Goal: Information Seeking & Learning: Learn about a topic

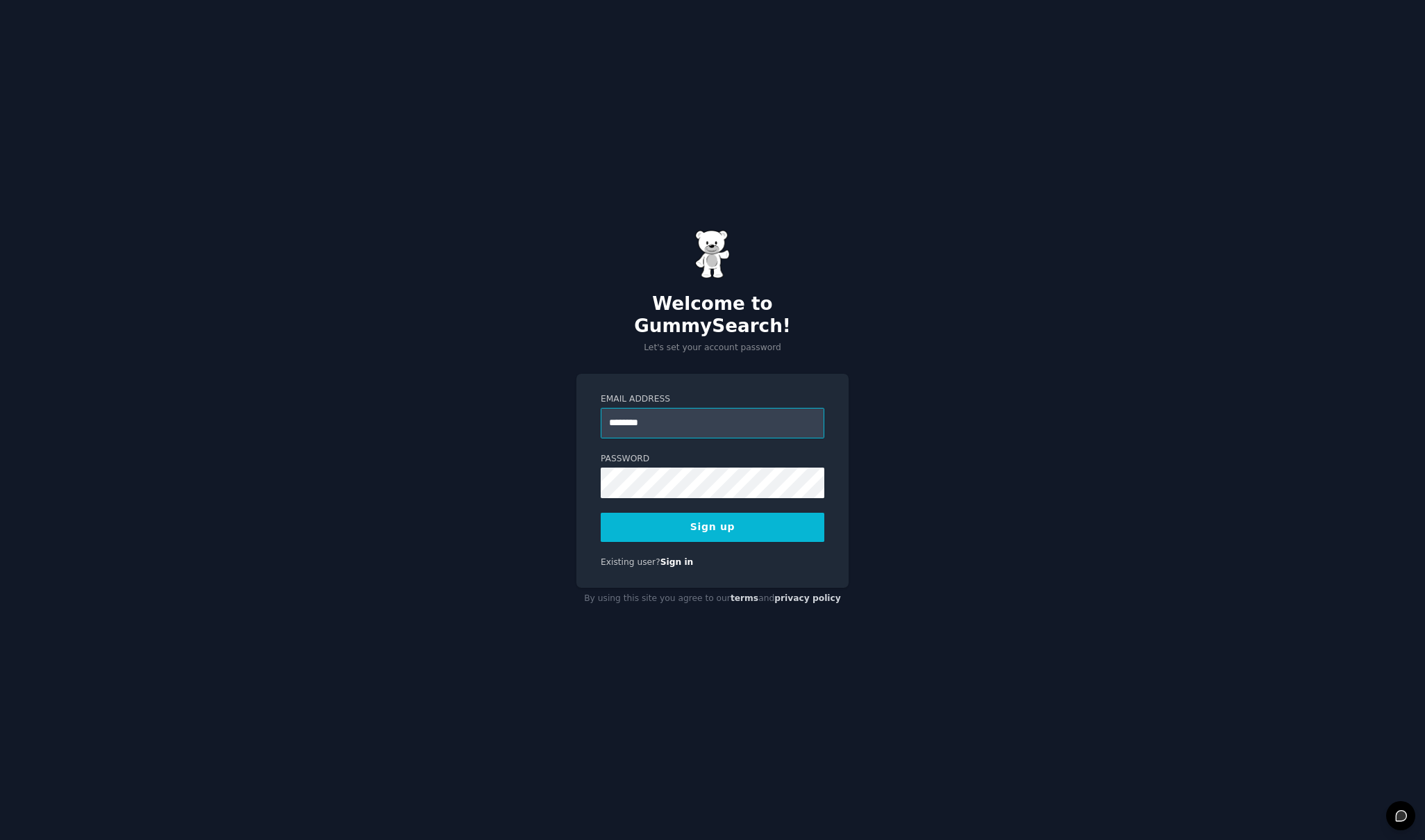
click at [752, 414] on input "********" at bounding box center [712, 422] width 223 height 31
type input "**********"
click at [744, 521] on button "Sign up" at bounding box center [712, 528] width 223 height 30
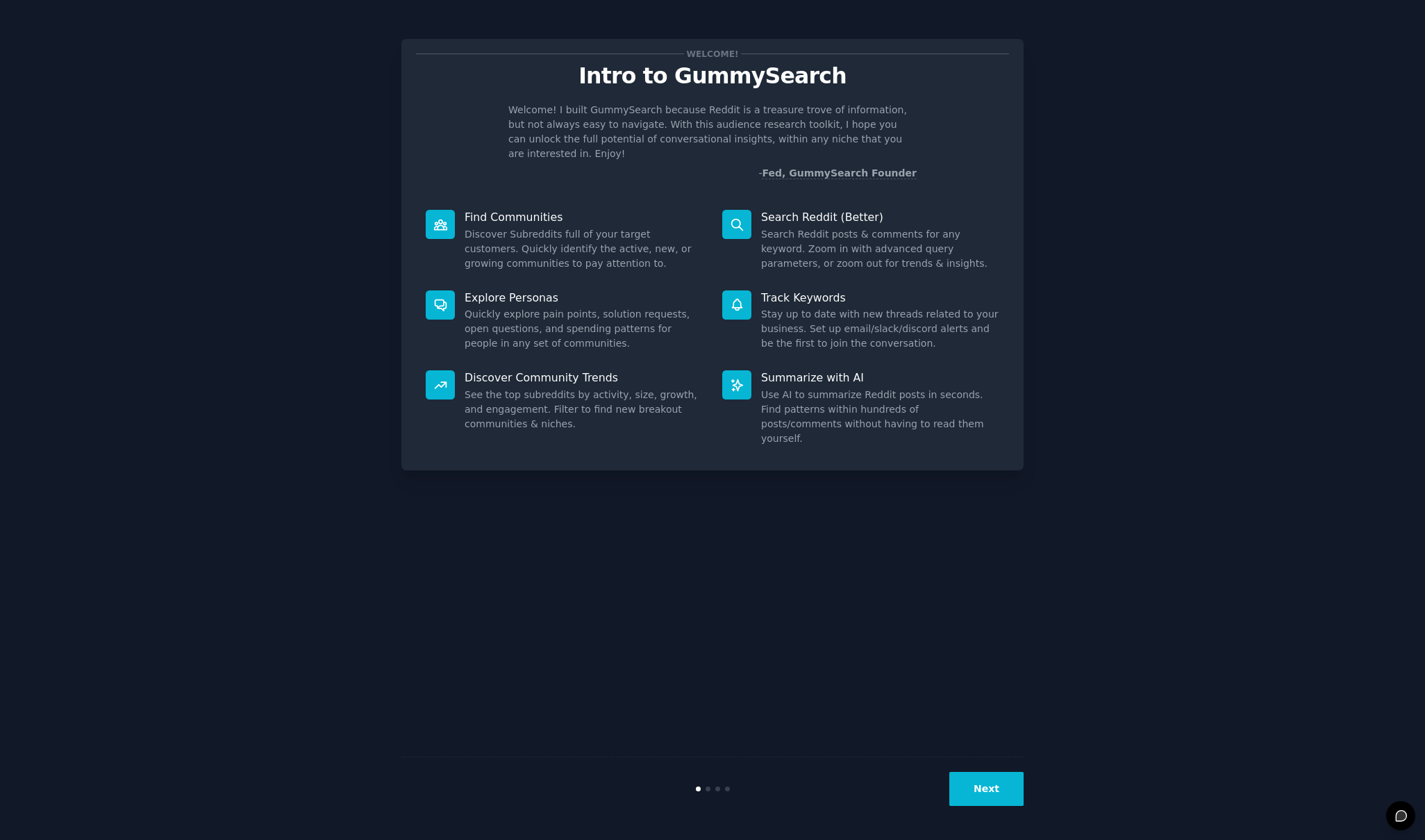
click at [991, 782] on button "Next" at bounding box center [986, 789] width 74 height 34
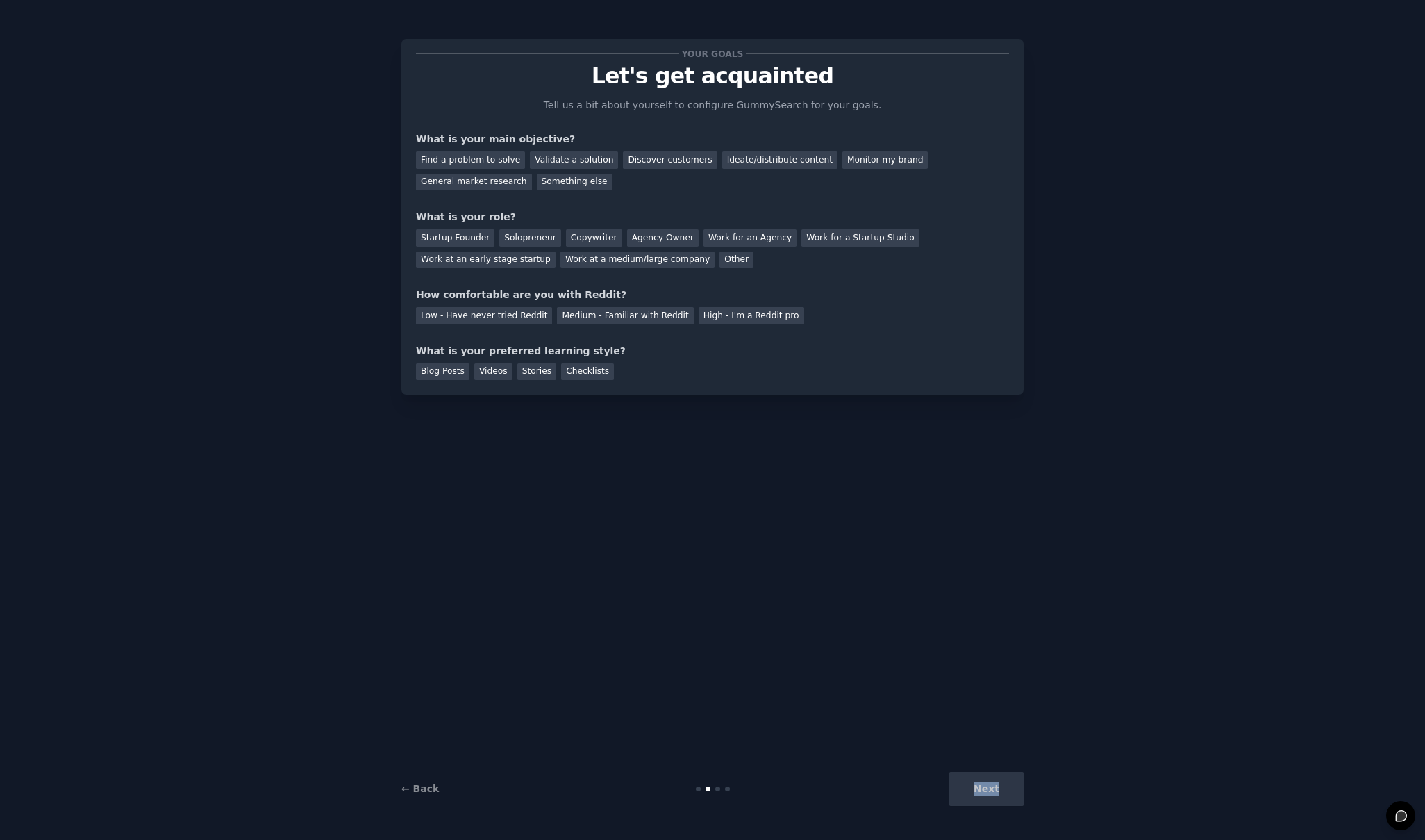
click at [991, 782] on div "Next" at bounding box center [920, 789] width 208 height 34
click at [997, 785] on div "Next" at bounding box center [920, 789] width 208 height 34
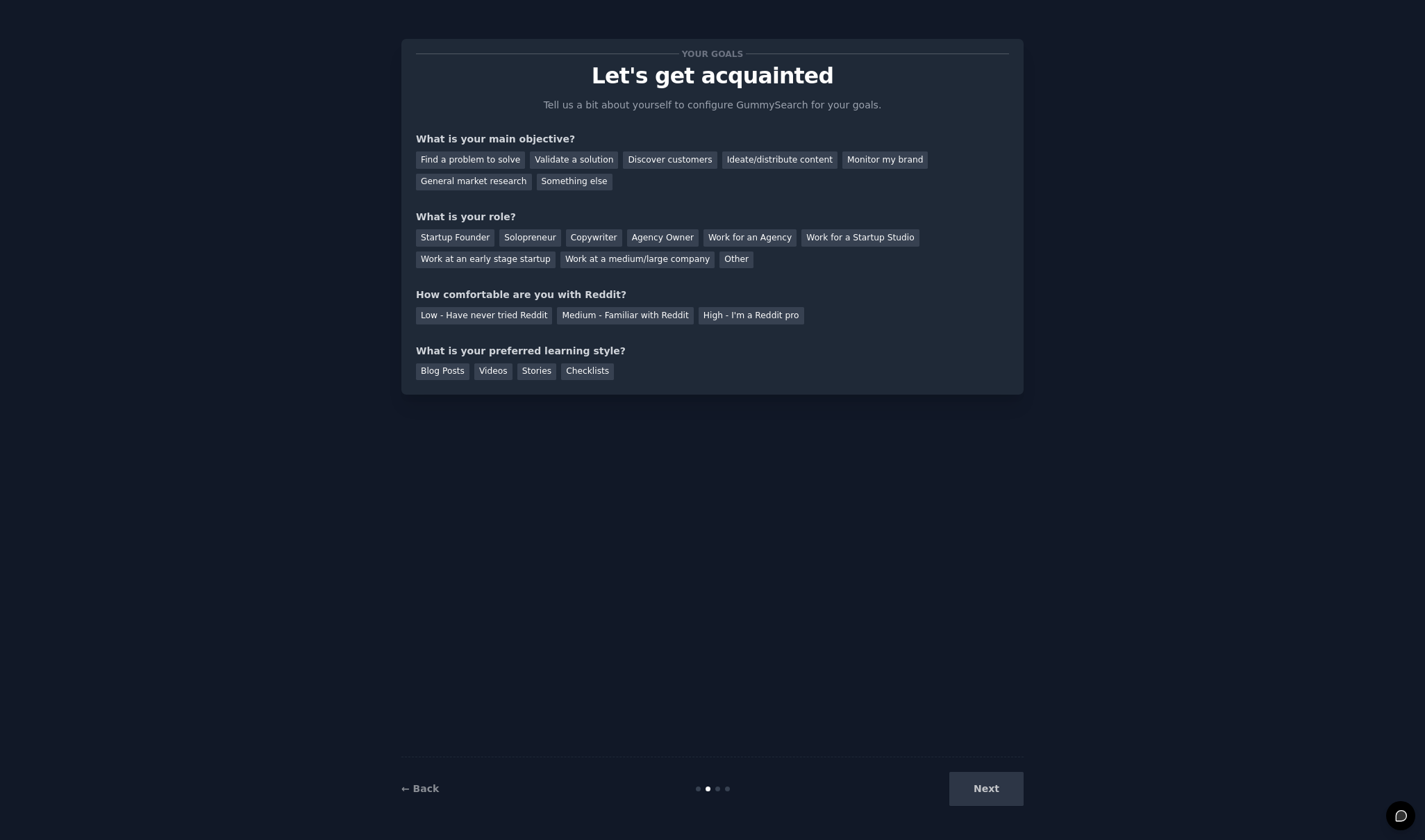
click at [995, 789] on div "Next" at bounding box center [920, 789] width 208 height 34
click at [478, 158] on div "Find a problem to solve" at bounding box center [470, 160] width 109 height 18
click at [520, 242] on div "Solopreneur" at bounding box center [530, 238] width 61 height 18
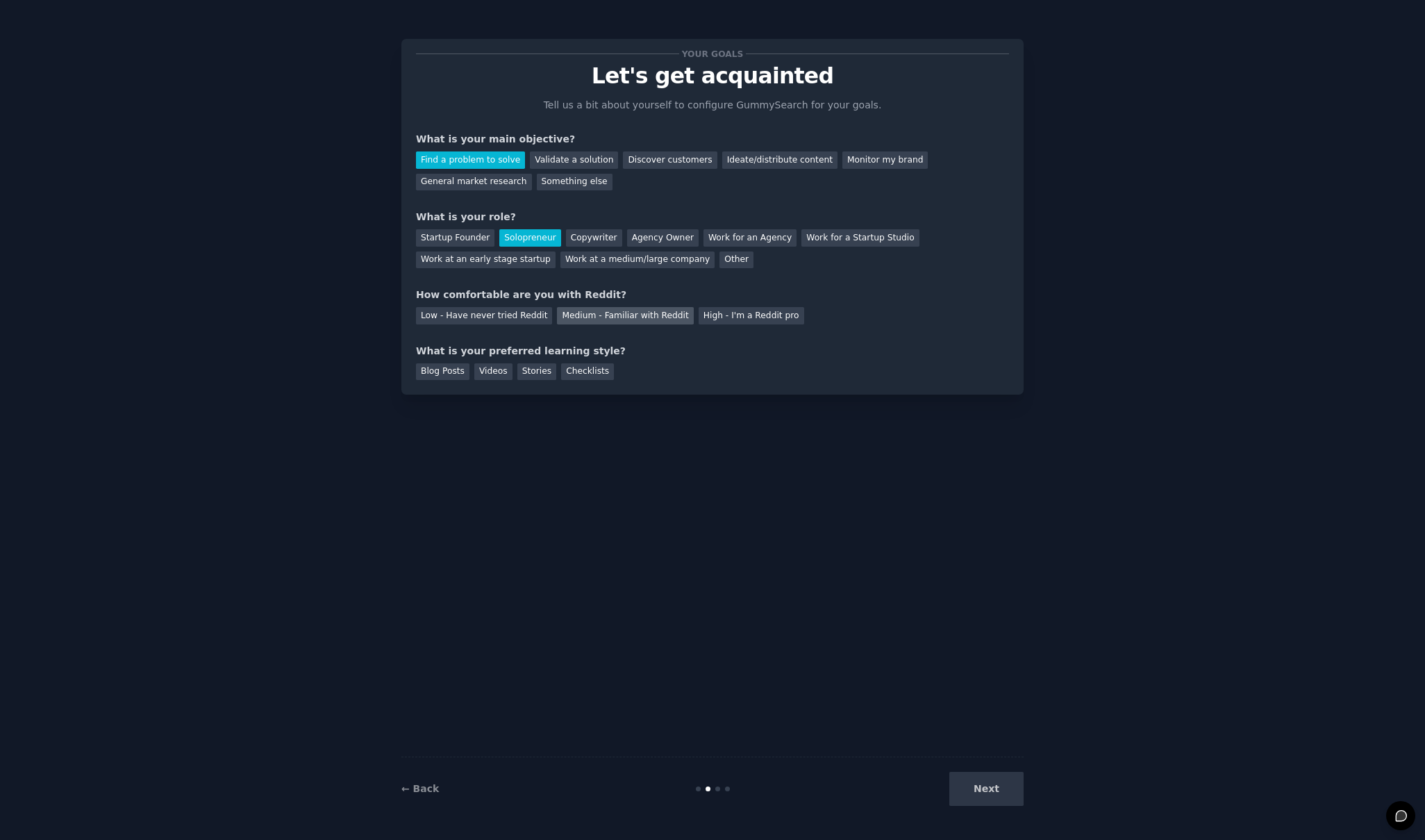
click at [583, 314] on div "Medium - Familiar with Reddit" at bounding box center [626, 316] width 136 height 18
click at [447, 376] on div "Blog Posts" at bounding box center [443, 373] width 53 height 18
click at [492, 375] on div "Videos" at bounding box center [493, 373] width 39 height 18
click at [445, 375] on div "Blog Posts" at bounding box center [443, 373] width 53 height 18
click at [980, 775] on button "Next" at bounding box center [986, 789] width 74 height 34
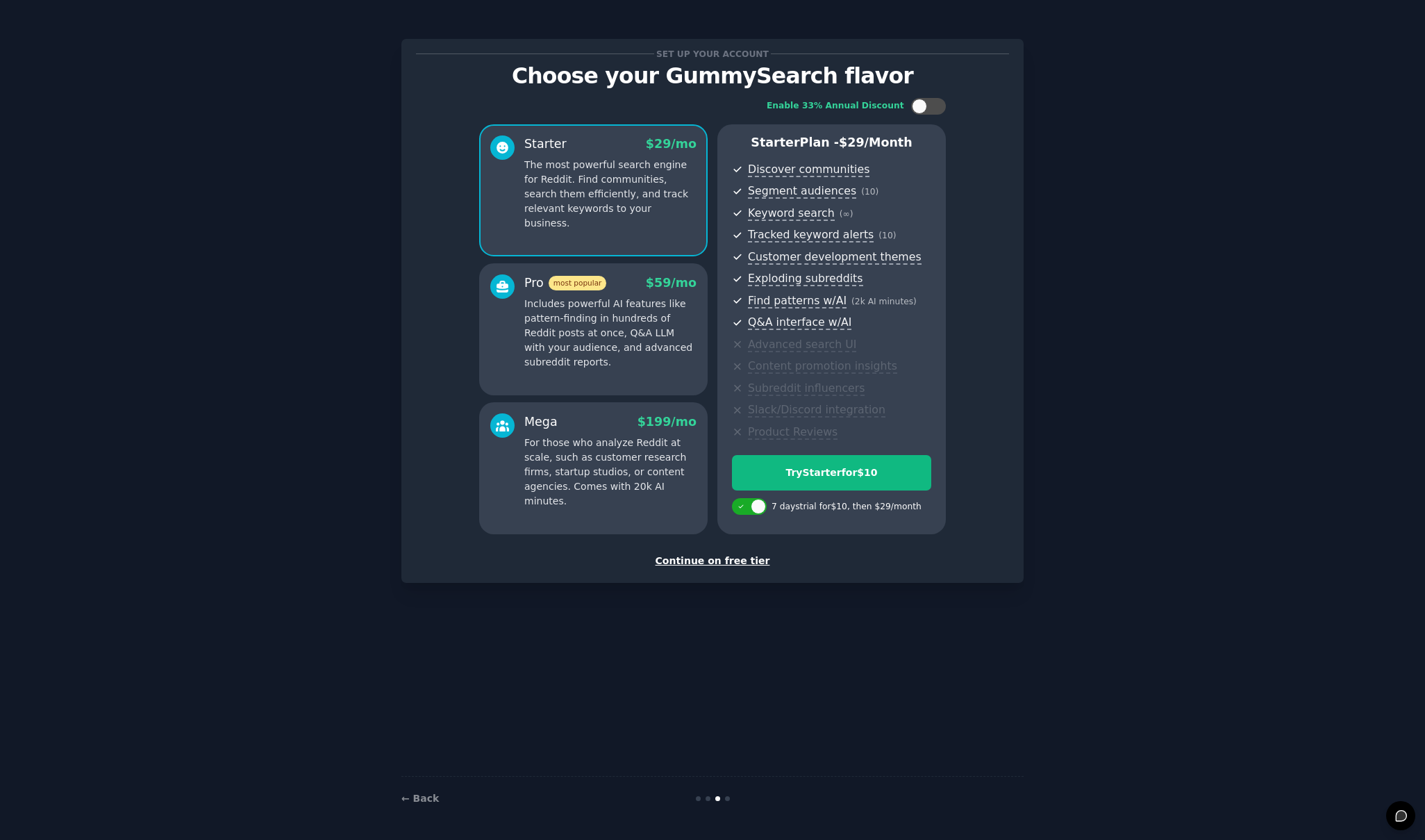
click at [741, 561] on div "Continue on free tier" at bounding box center [712, 560] width 593 height 15
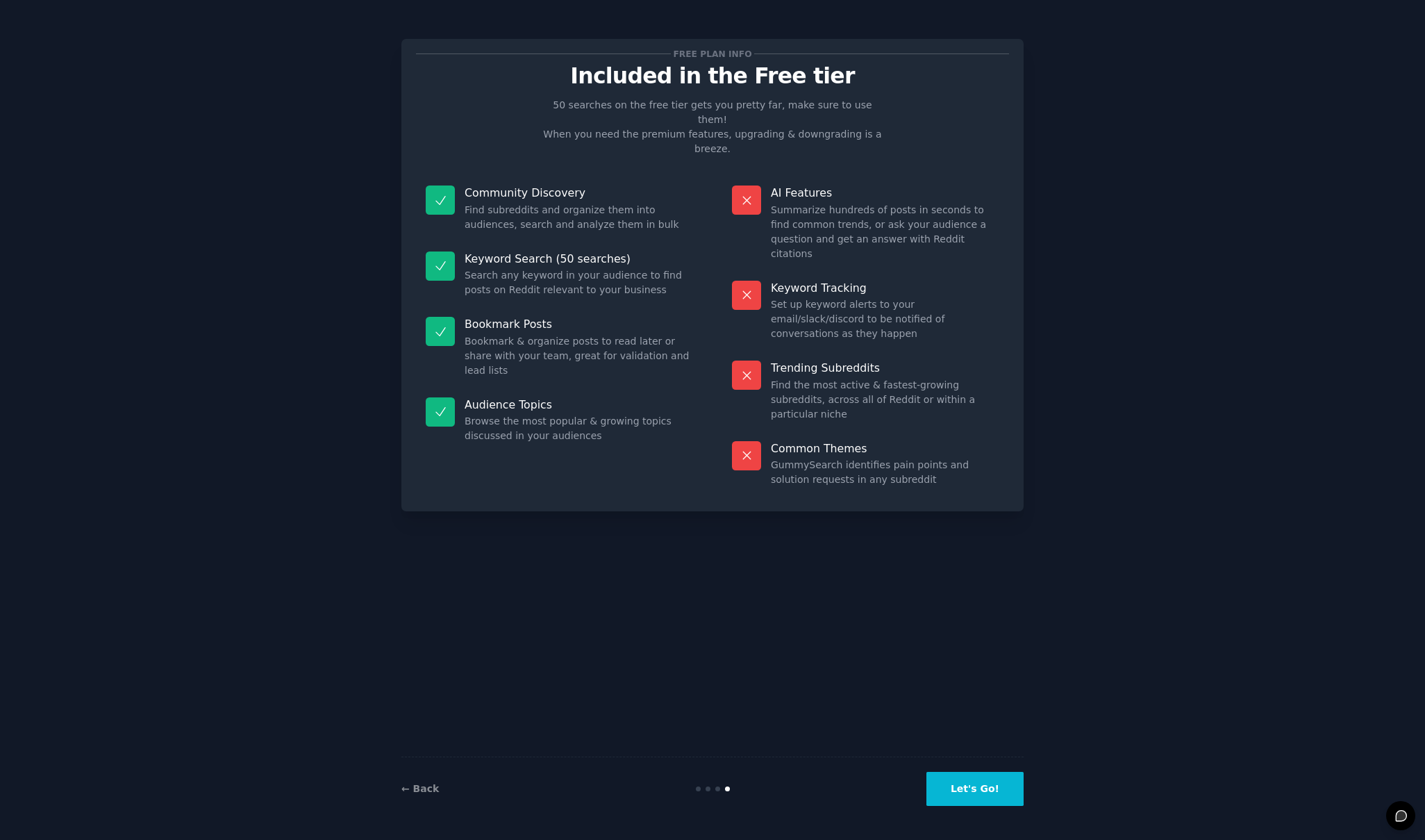
click at [998, 786] on button "Let's Go!" at bounding box center [974, 789] width 97 height 34
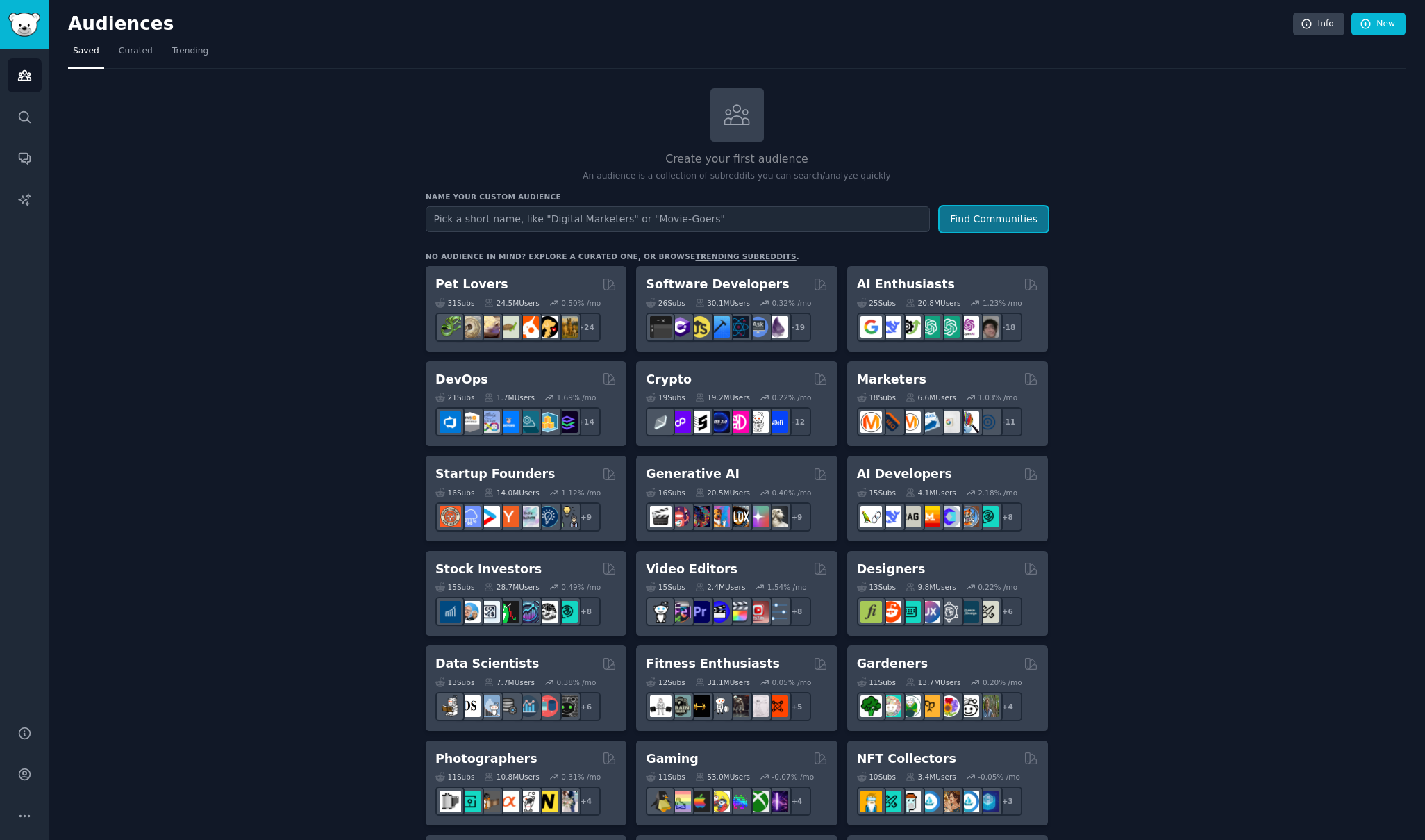
click at [969, 227] on button "Find Communities" at bounding box center [994, 219] width 109 height 26
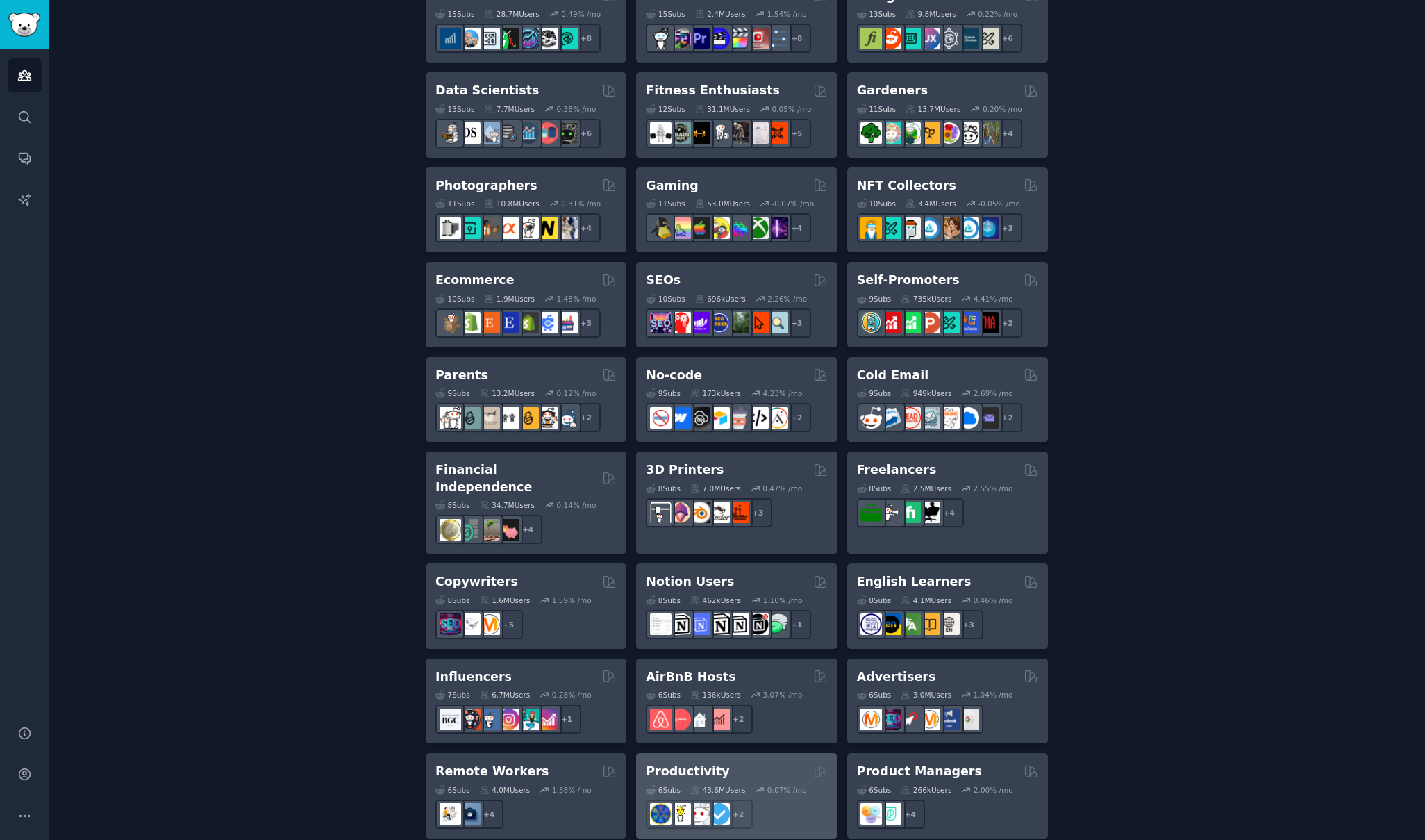
scroll to position [763, 0]
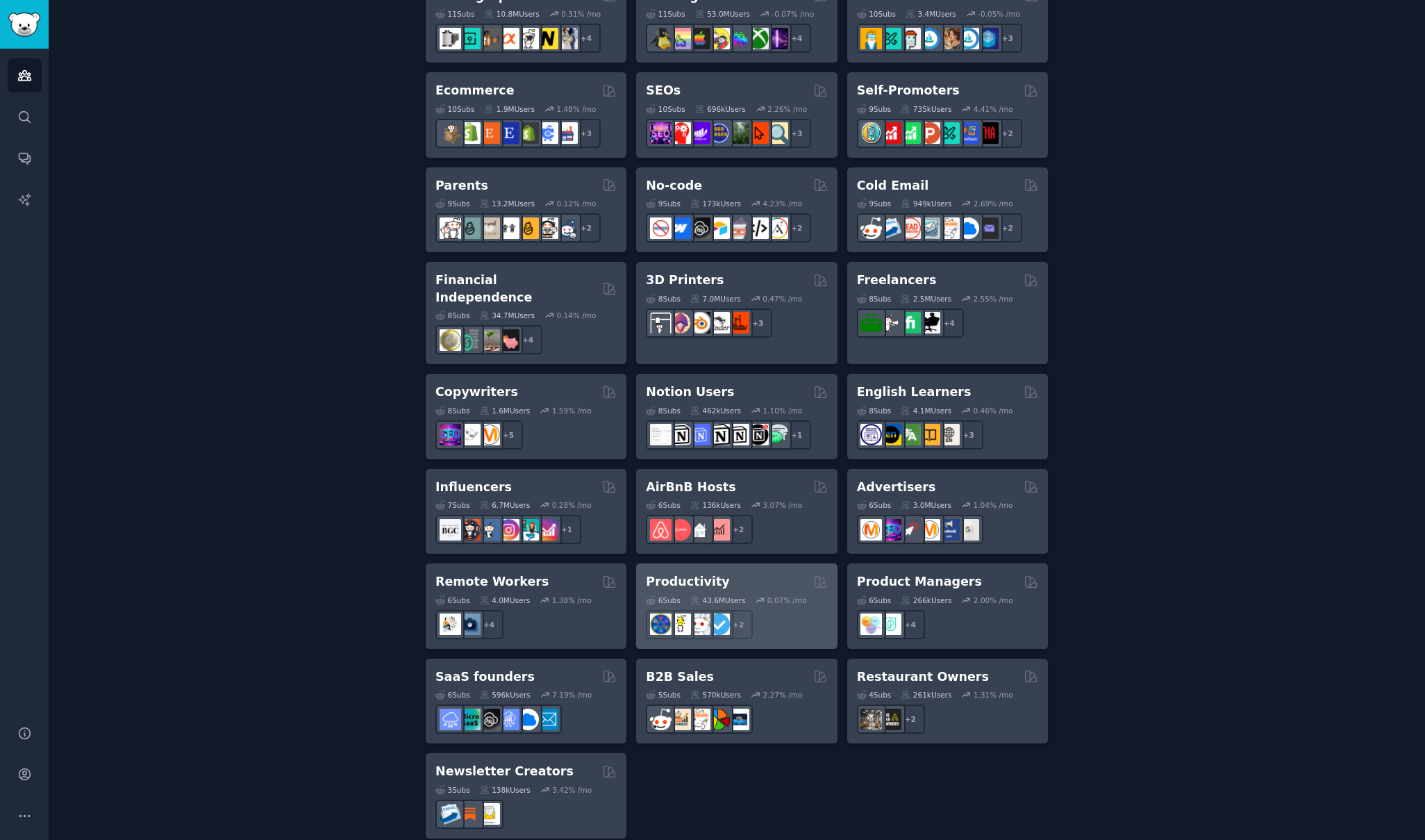
click at [689, 573] on h2 "Productivity" at bounding box center [688, 582] width 83 height 18
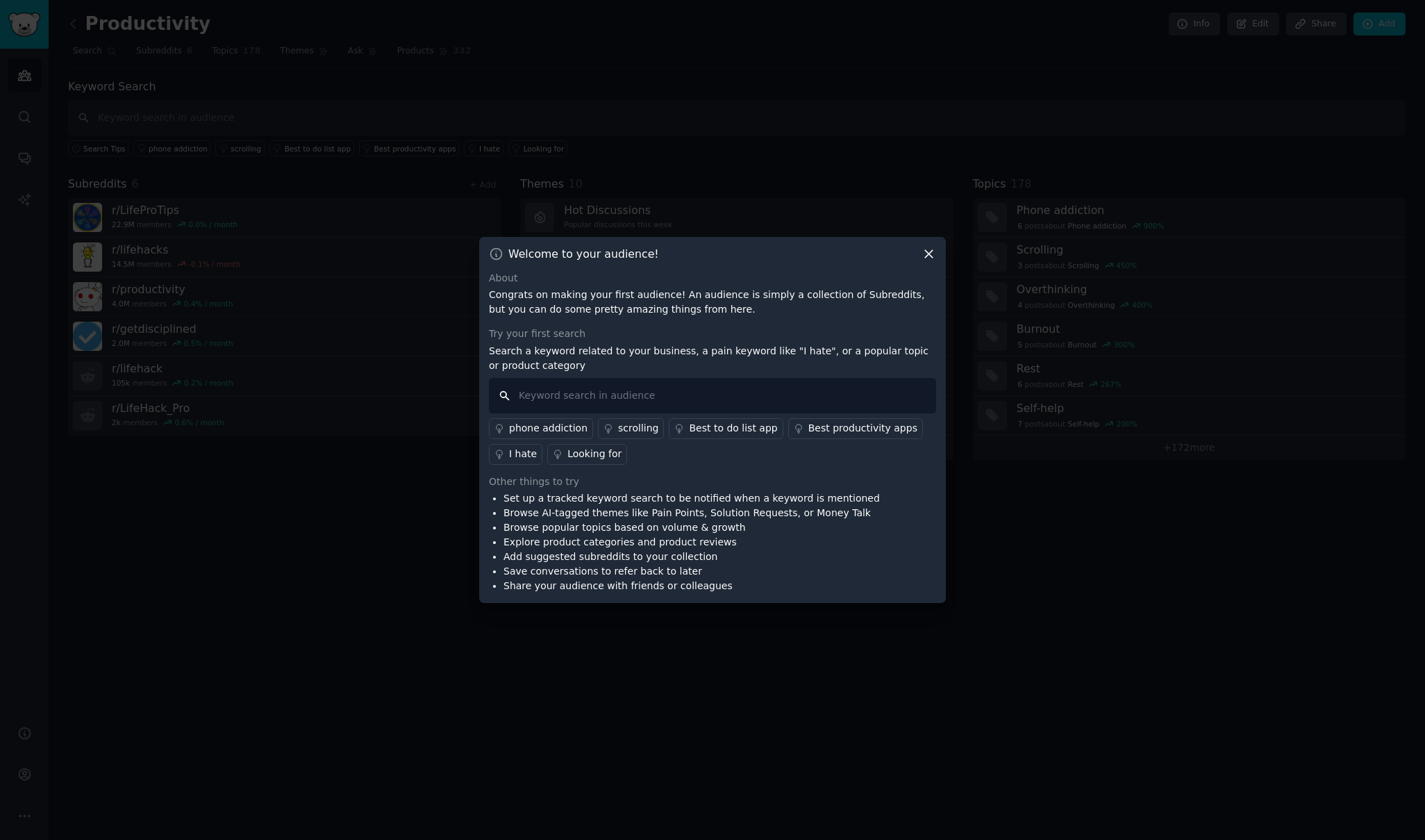
click at [760, 393] on input "text" at bounding box center [712, 395] width 448 height 36
type input "I hate"
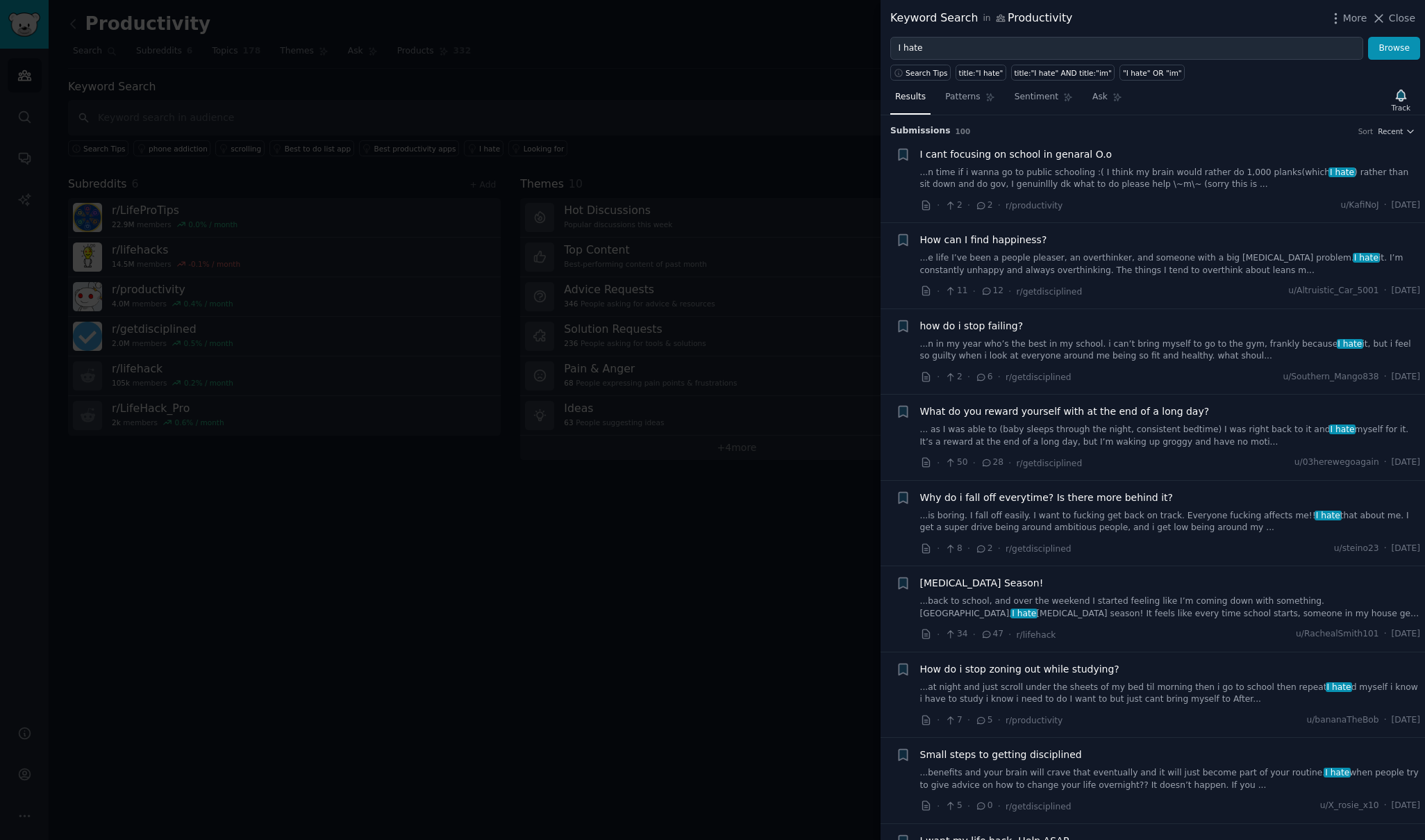
click at [643, 396] on div at bounding box center [712, 420] width 1425 height 840
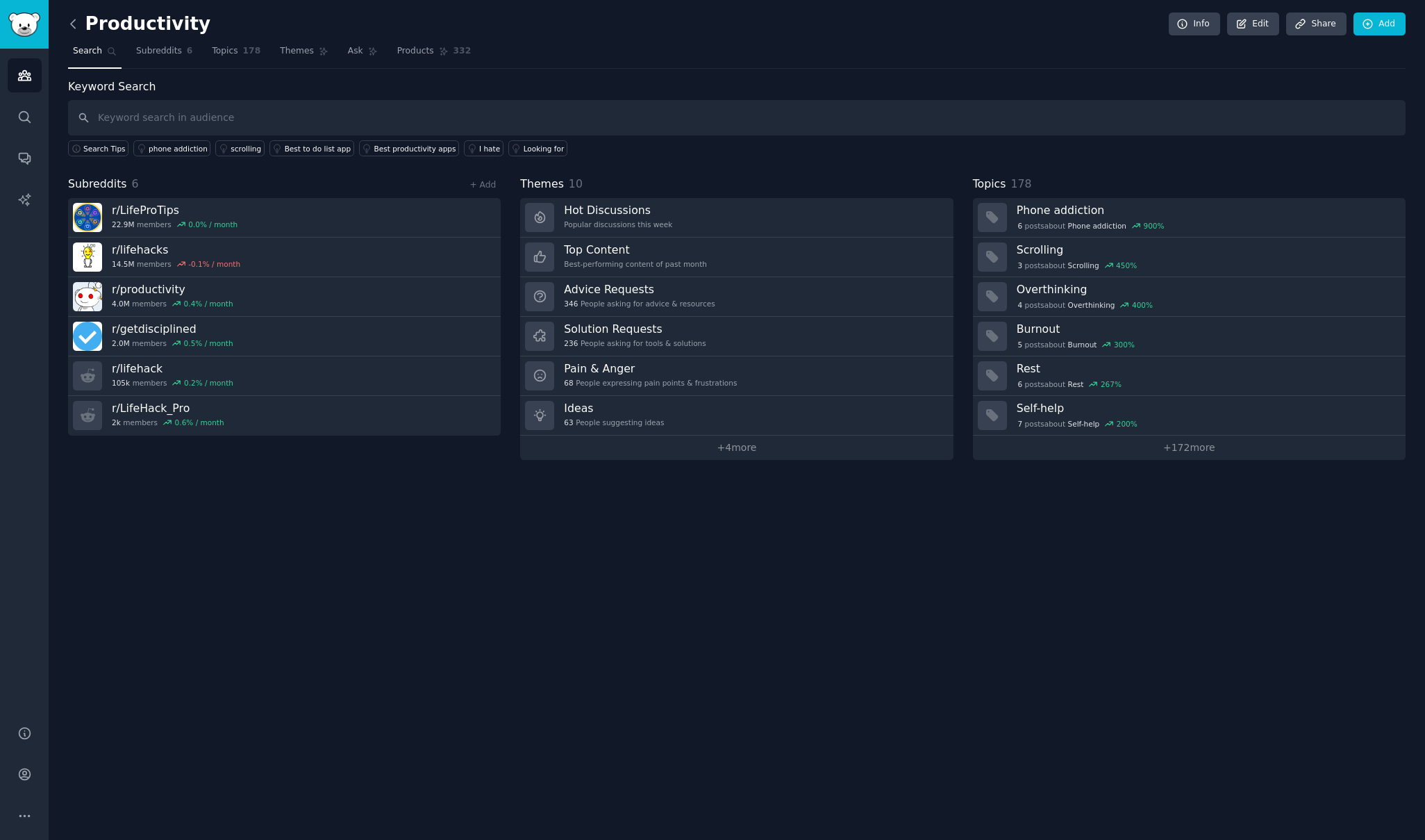
click at [69, 31] on icon at bounding box center [73, 24] width 15 height 15
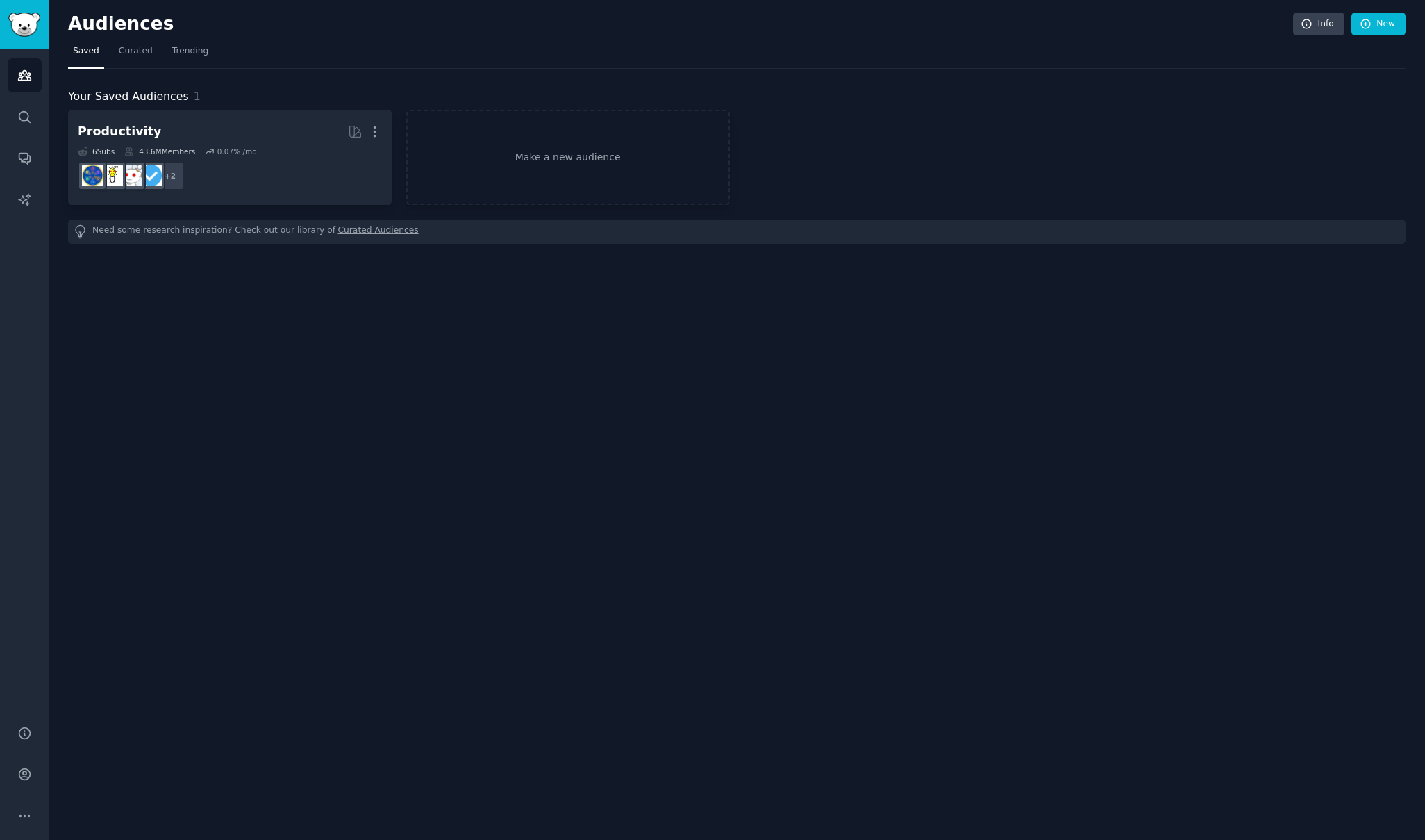
click at [69, 31] on h2 "Audiences" at bounding box center [681, 24] width 1225 height 22
click at [20, 35] on img "Sidebar" at bounding box center [24, 25] width 32 height 25
click at [129, 24] on h2 "Audiences" at bounding box center [681, 24] width 1225 height 22
click at [127, 55] on span "Curated" at bounding box center [135, 51] width 34 height 13
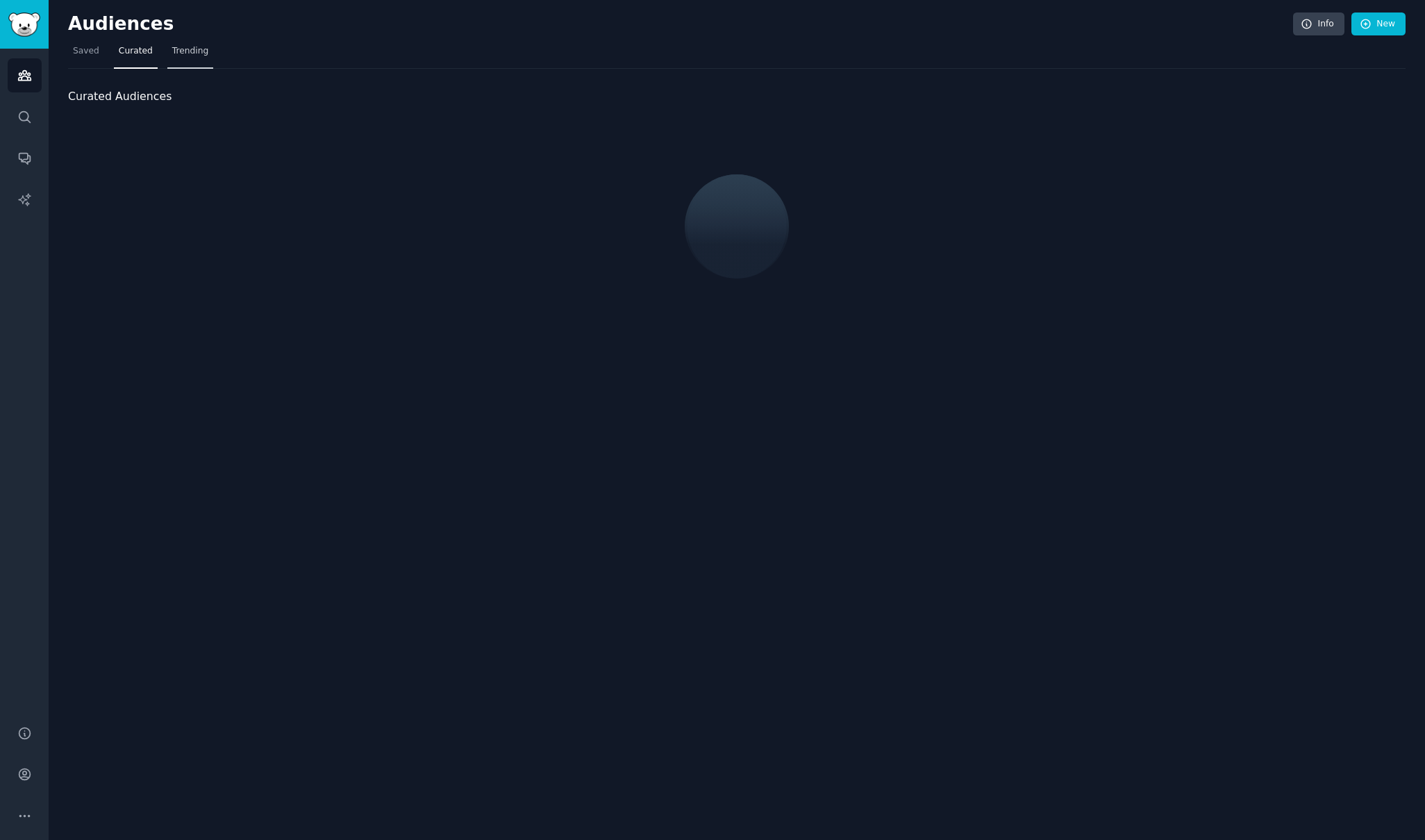
click at [204, 54] on span "Trending" at bounding box center [190, 51] width 37 height 13
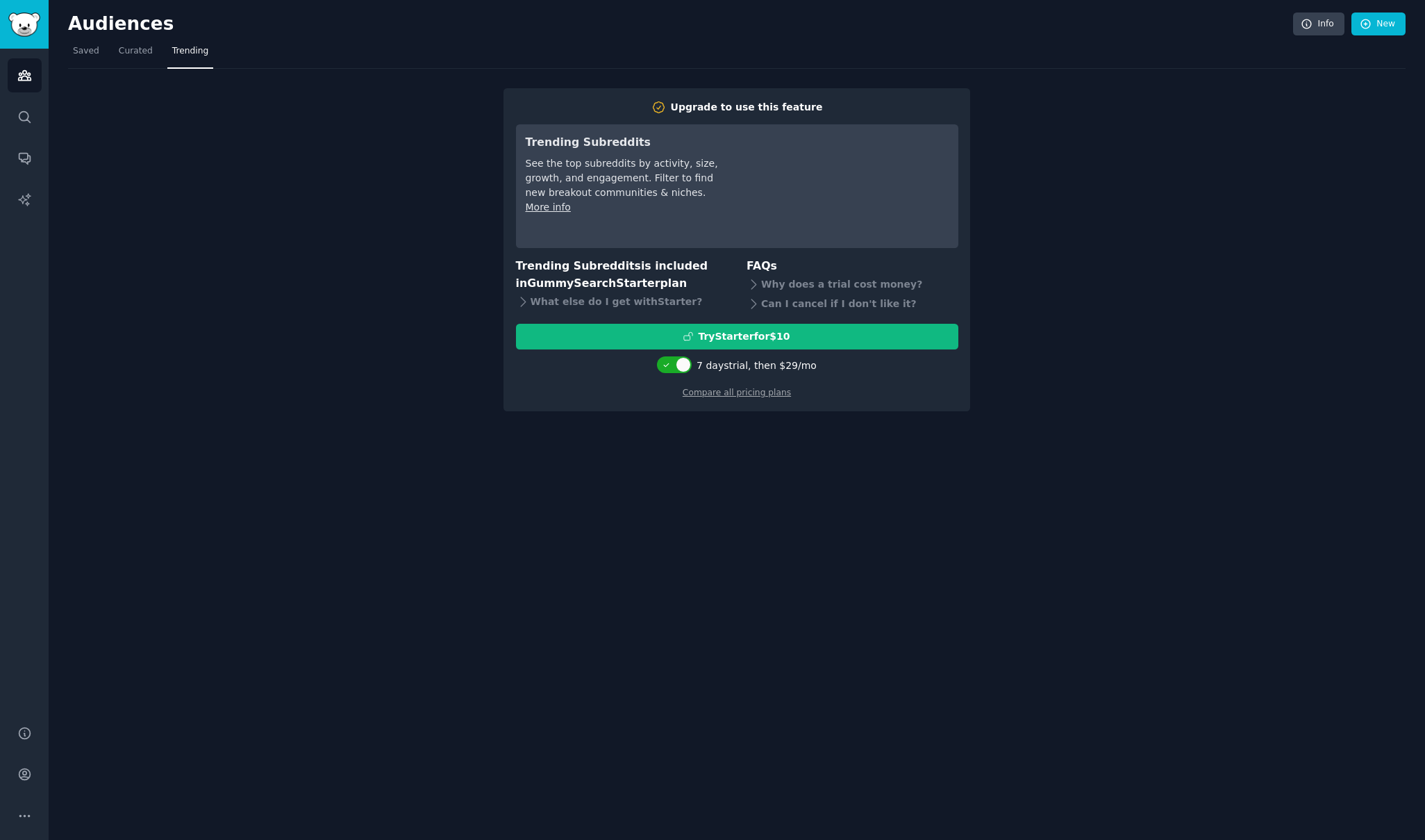
click at [192, 53] on span "Trending" at bounding box center [190, 51] width 37 height 13
click at [70, 53] on link "Saved" at bounding box center [86, 54] width 37 height 29
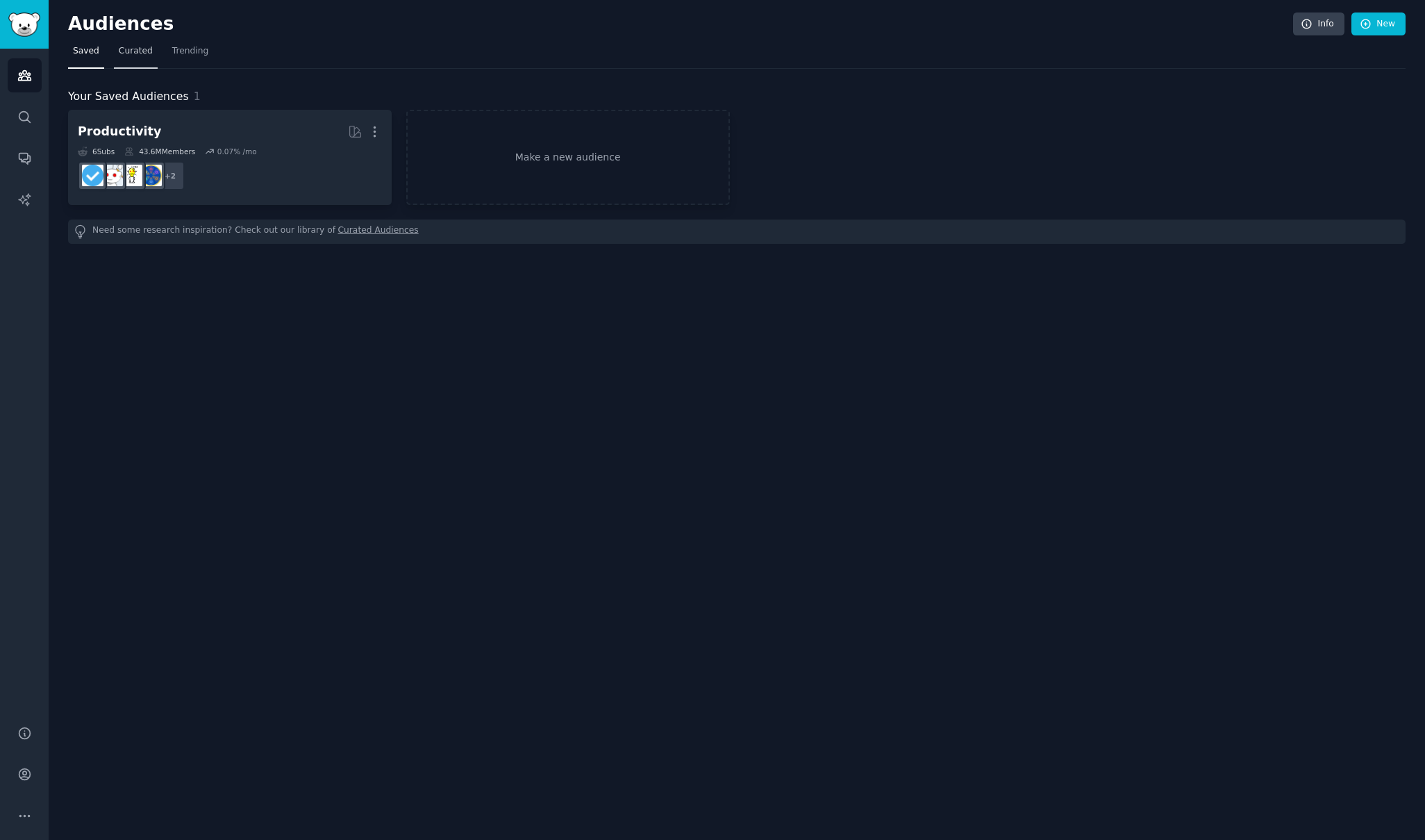
click at [126, 54] on span "Curated" at bounding box center [135, 51] width 34 height 13
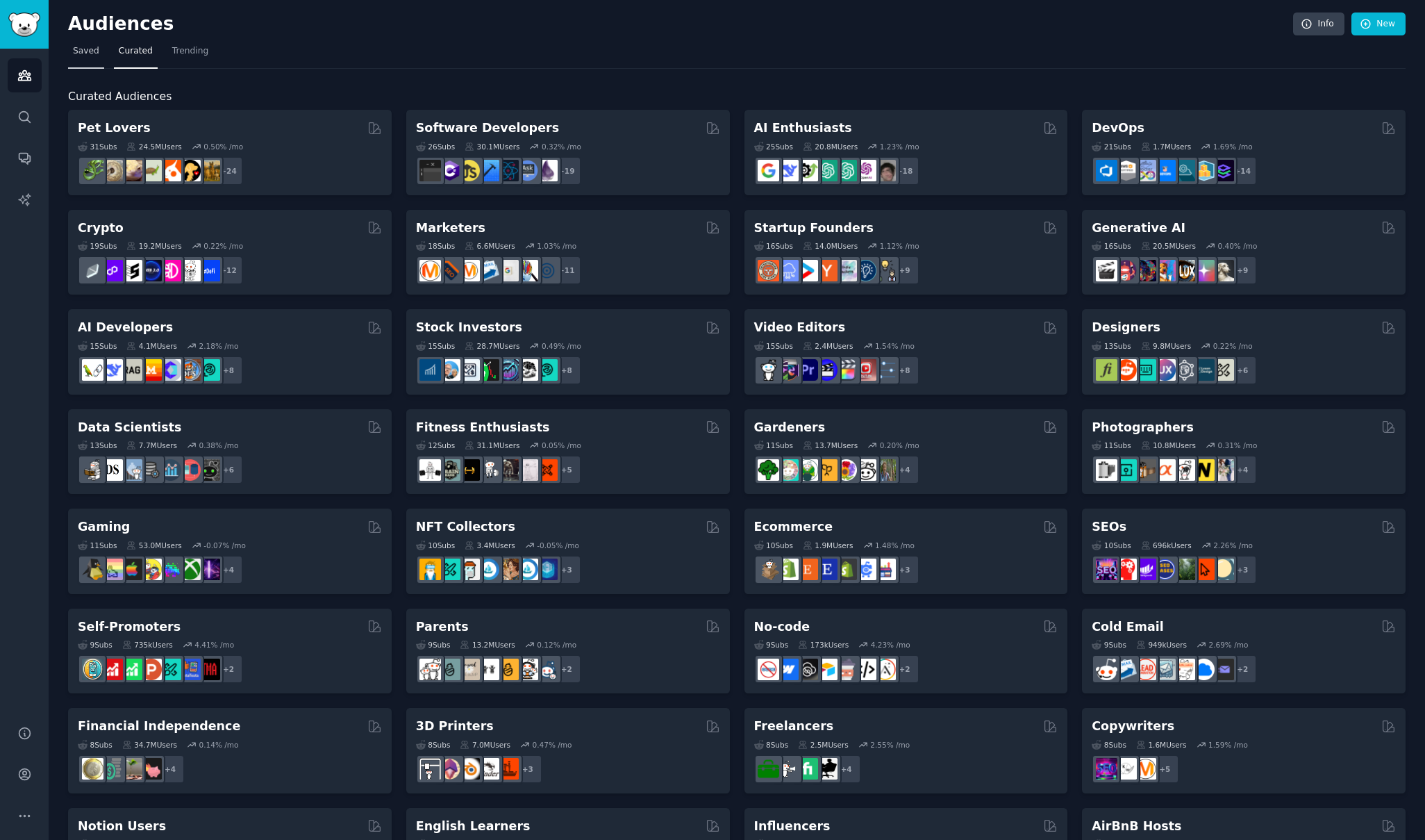
click at [91, 55] on span "Saved" at bounding box center [86, 51] width 27 height 13
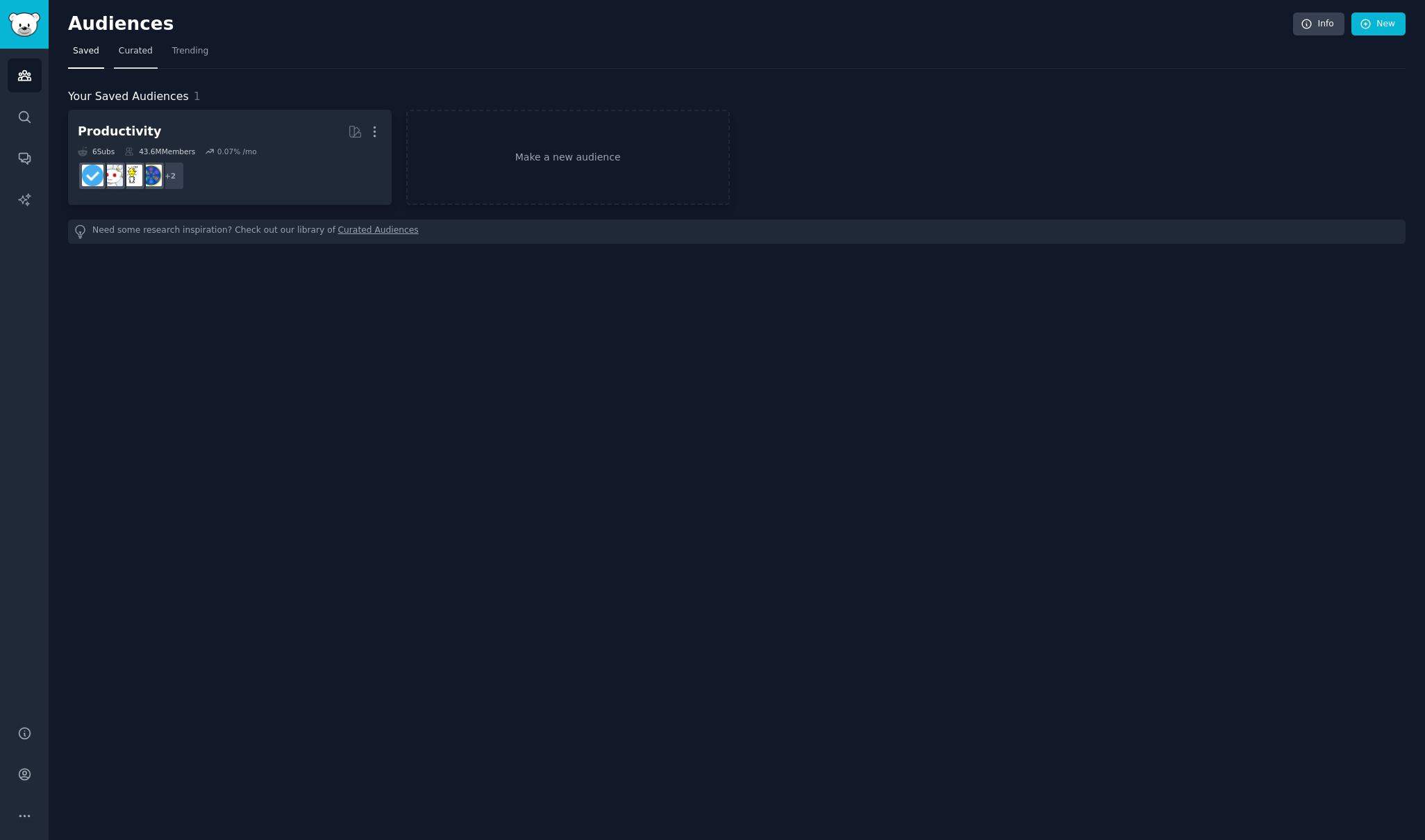
click at [131, 55] on span "Curated" at bounding box center [135, 51] width 34 height 13
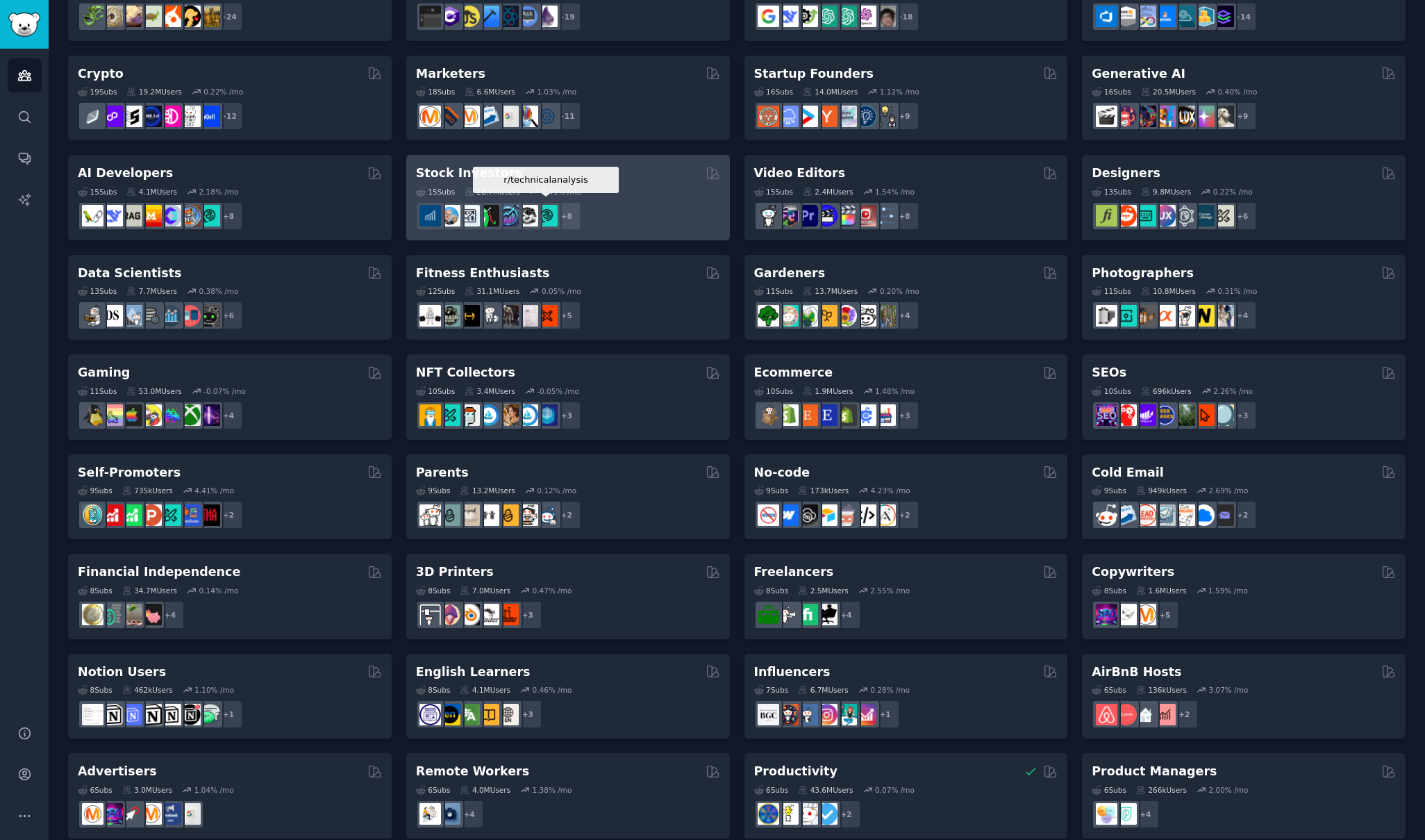
scroll to position [272, 0]
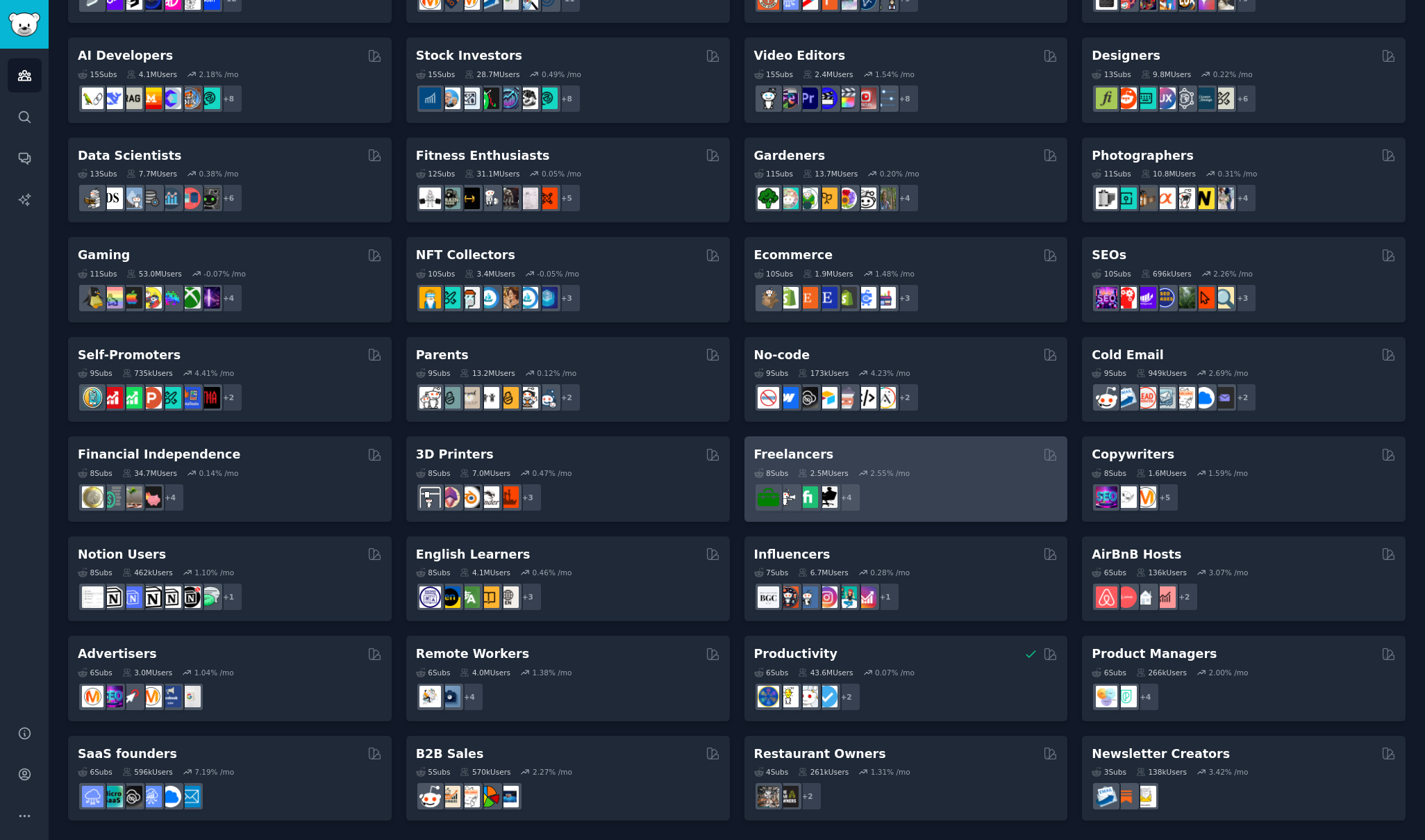
click at [806, 454] on h2 "Freelancers" at bounding box center [794, 455] width 80 height 18
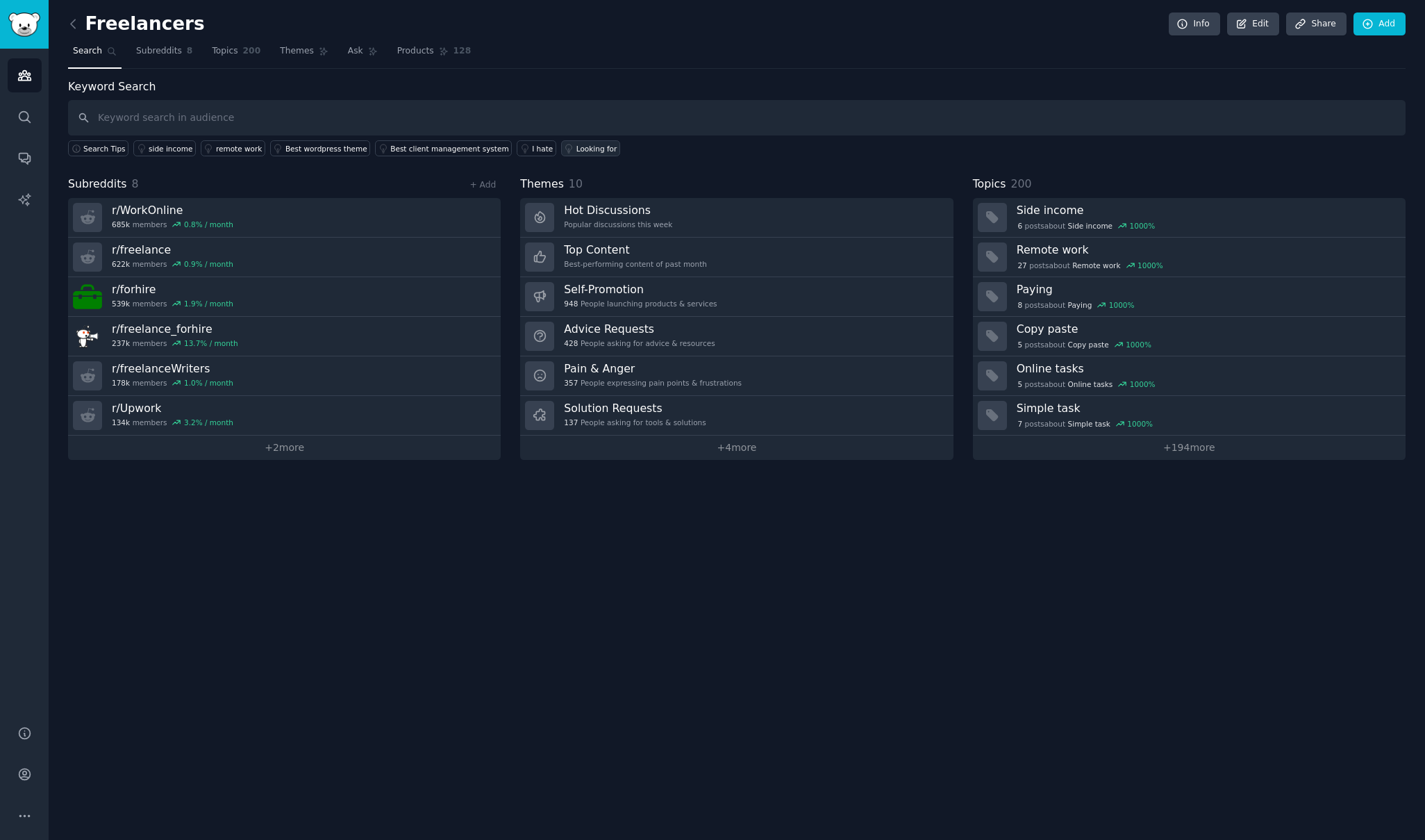
click at [587, 149] on div "Looking for" at bounding box center [596, 148] width 41 height 10
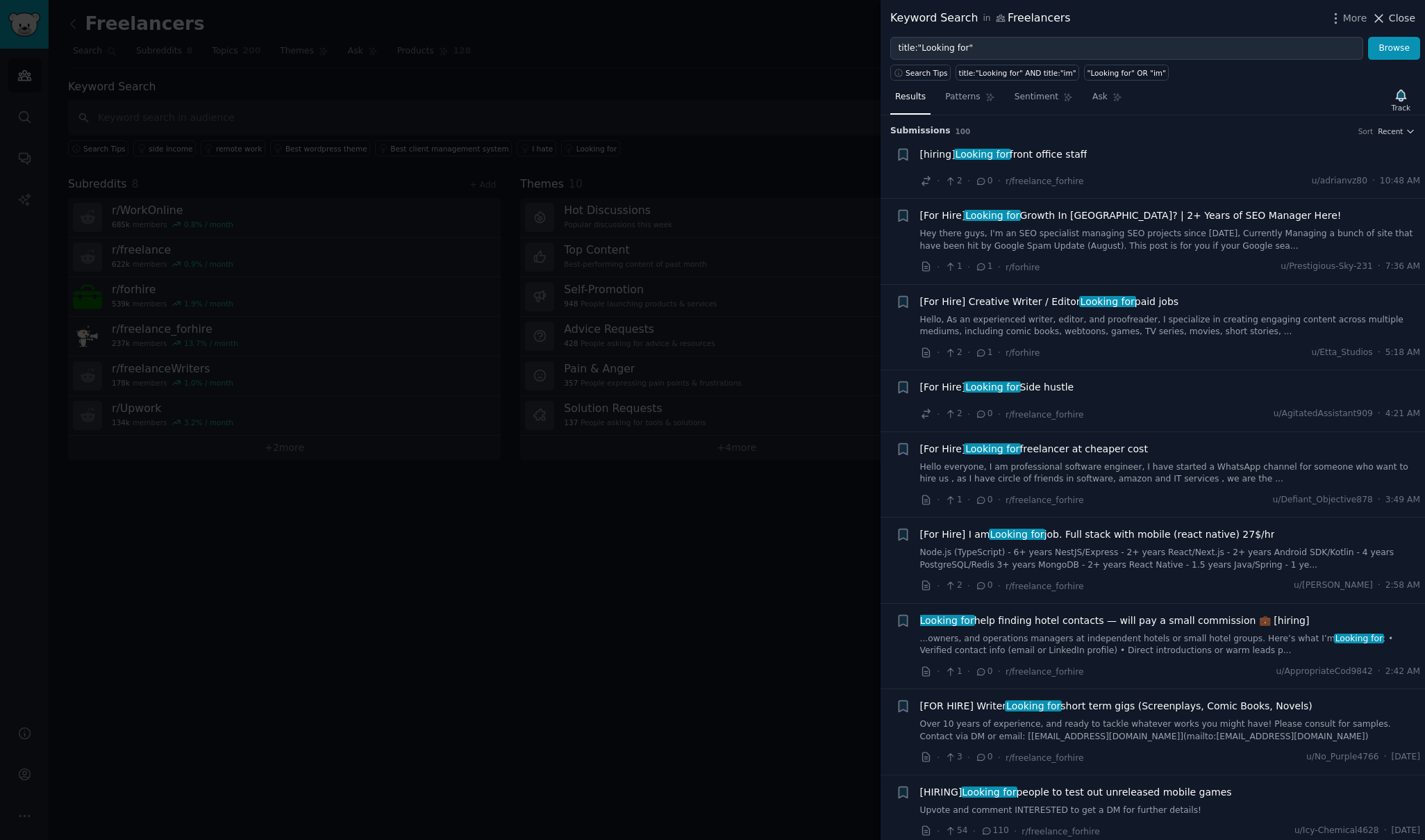
click at [1409, 22] on span "Close" at bounding box center [1401, 18] width 27 height 15
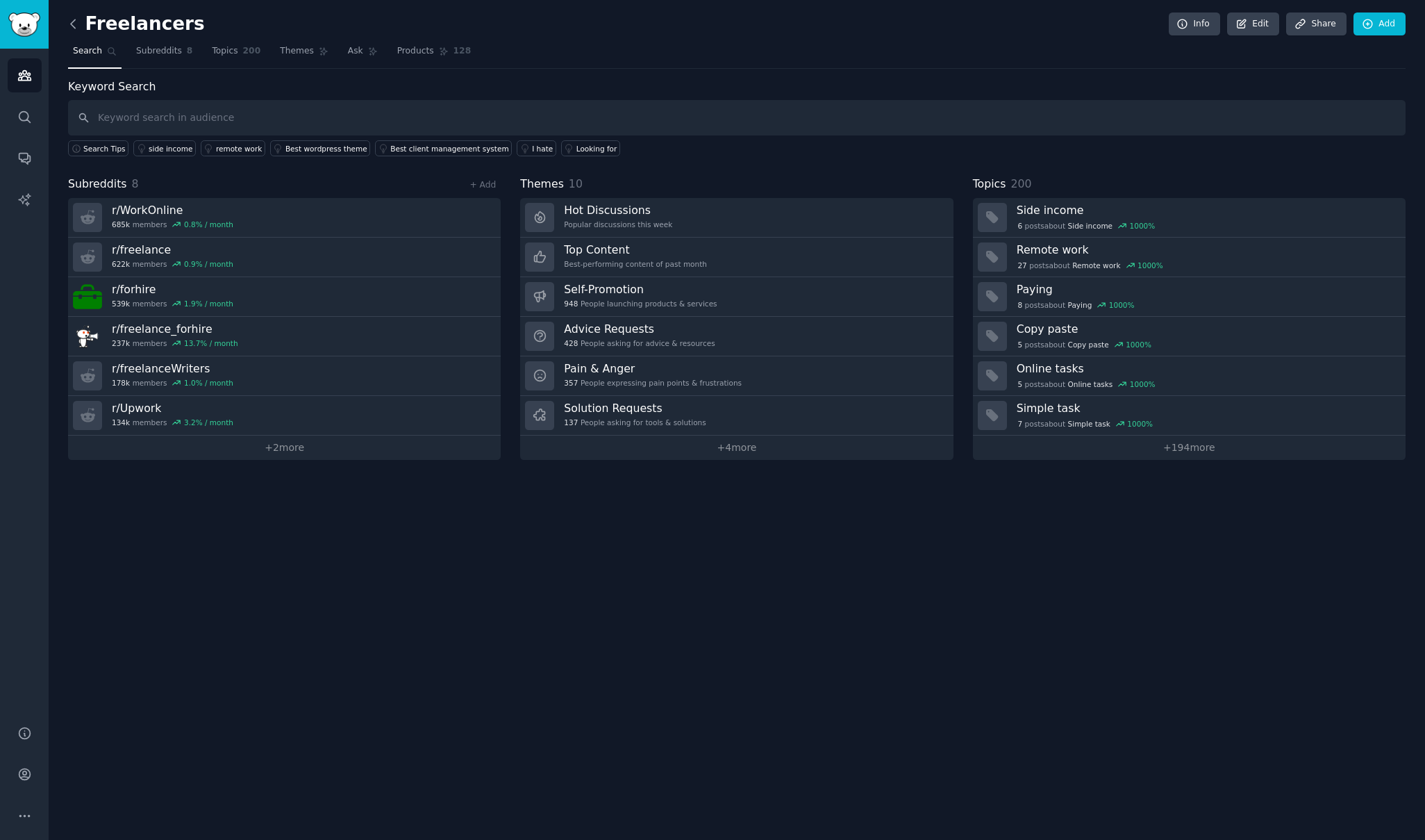
click at [76, 28] on icon at bounding box center [73, 24] width 15 height 15
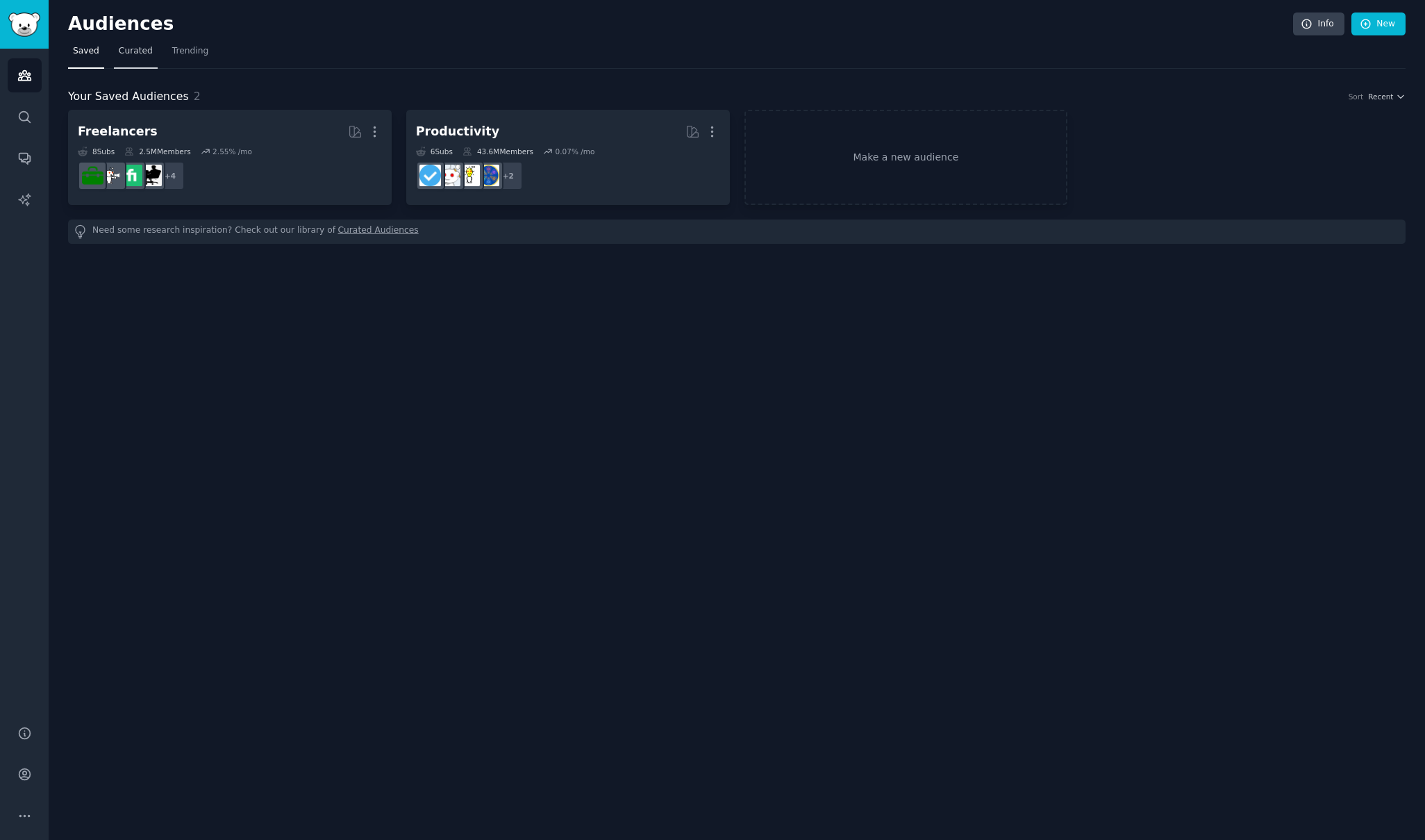
click at [136, 59] on link "Curated" at bounding box center [135, 54] width 43 height 29
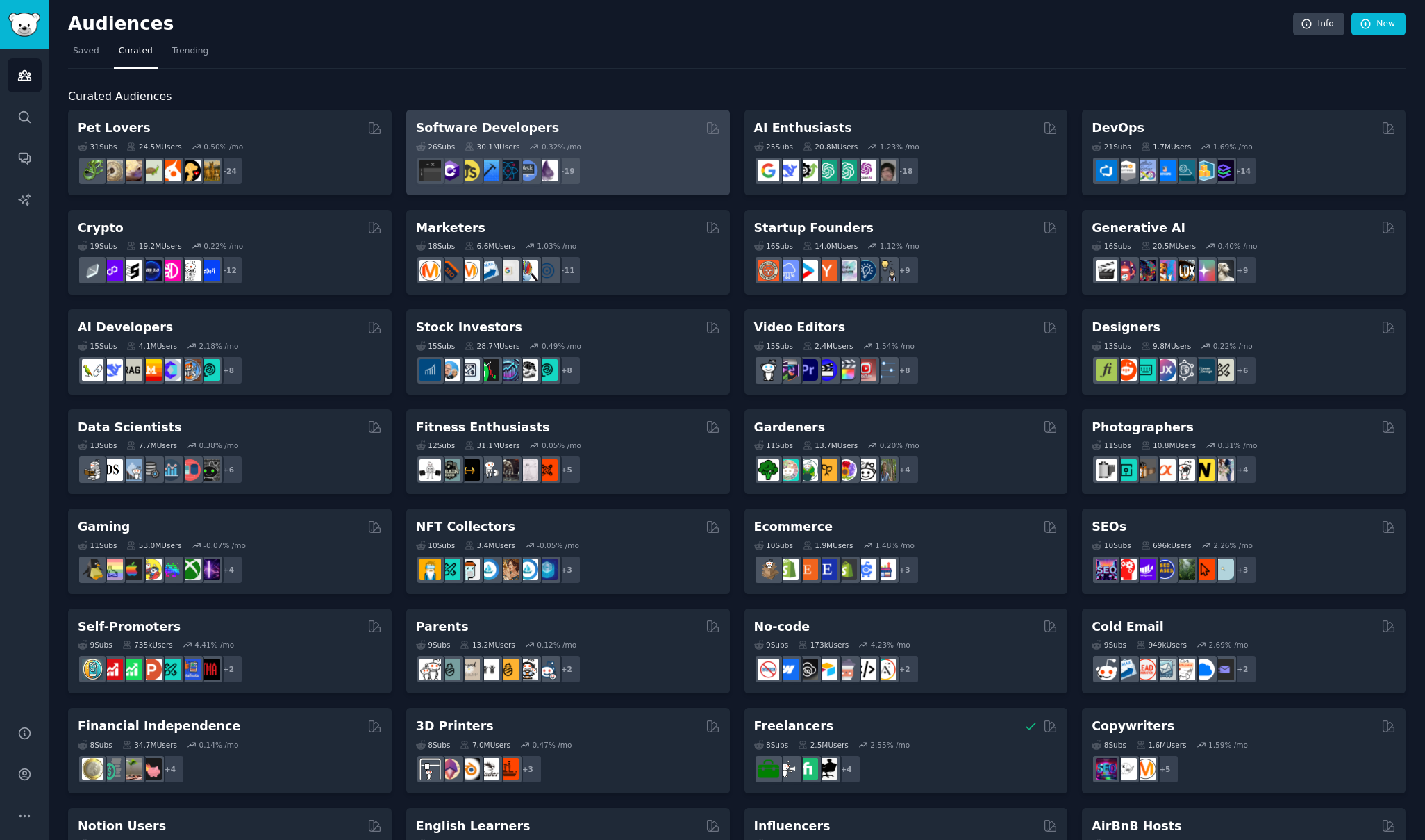
click at [497, 129] on h2 "Software Developers" at bounding box center [487, 128] width 143 height 18
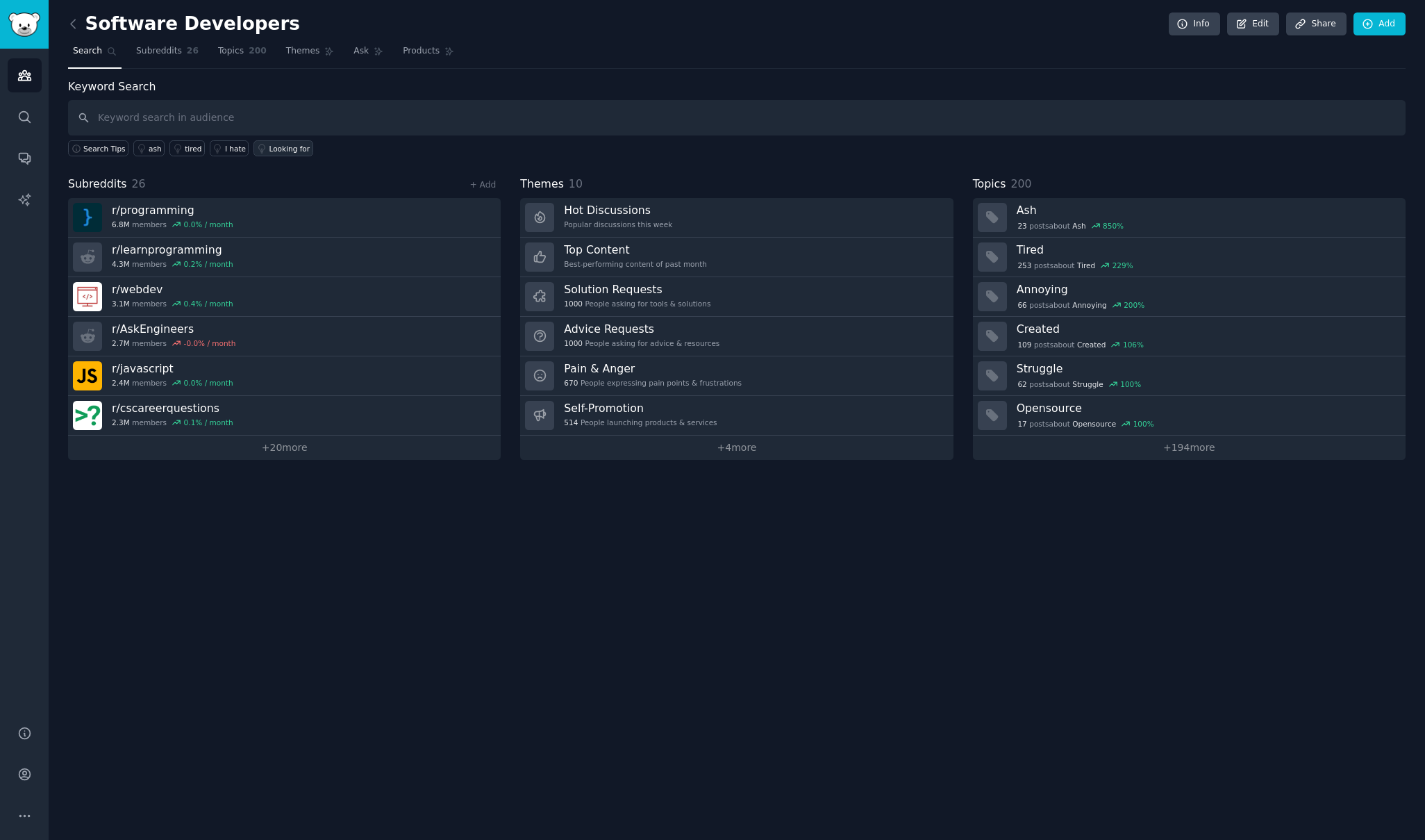
click at [284, 153] on link "Looking for" at bounding box center [283, 148] width 59 height 16
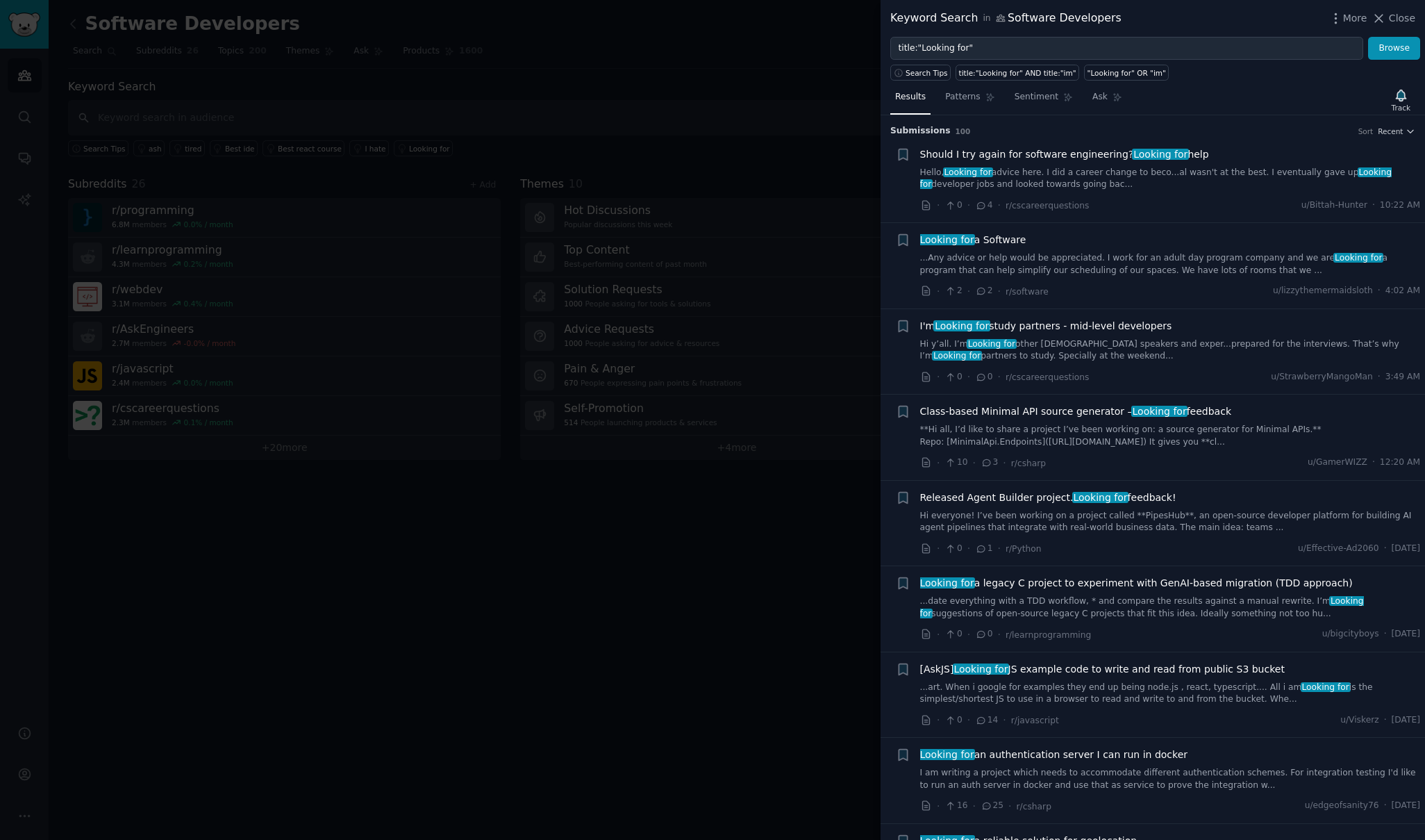
click at [1097, 256] on link "...Any advice or help would be appreciated. I work for an adult day program com…" at bounding box center [1170, 264] width 501 height 25
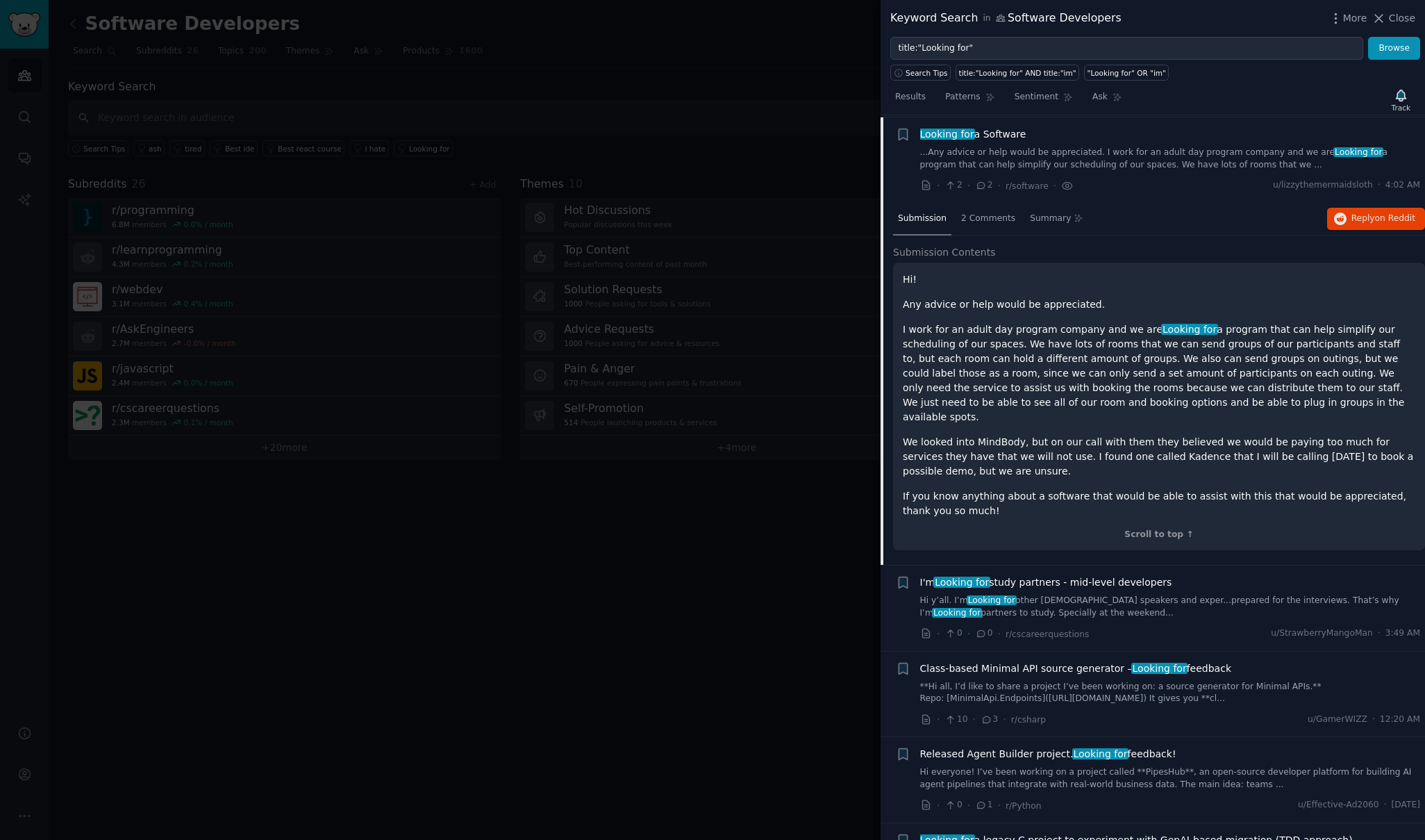
scroll to position [108, 0]
